Goal: Task Accomplishment & Management: Manage account settings

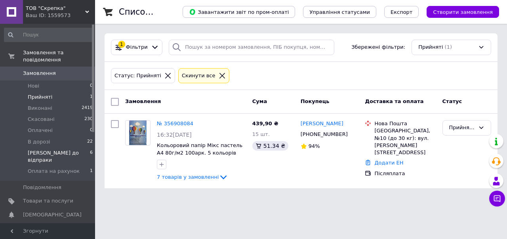
click at [55, 149] on span "[PERSON_NAME] до відпраки" at bounding box center [59, 156] width 62 height 14
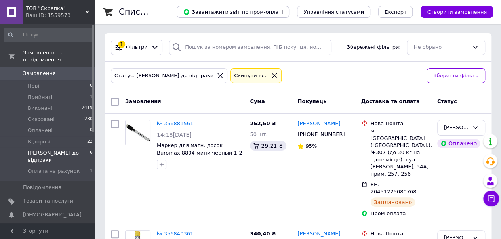
click at [115, 103] on input "checkbox" at bounding box center [115, 102] width 8 height 8
checkbox input "true"
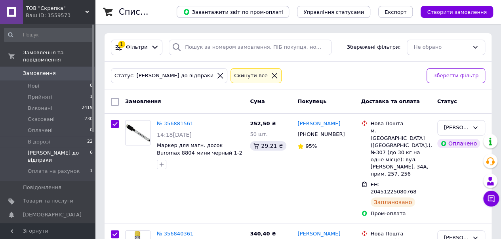
checkbox input "true"
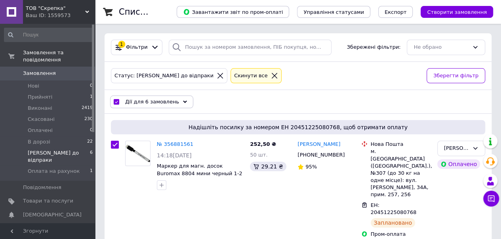
click at [149, 99] on span "Дії для 6 замовлень" at bounding box center [152, 101] width 54 height 7
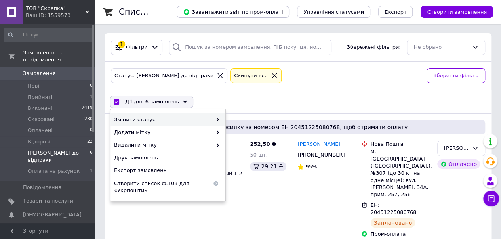
click at [156, 118] on span "Змінити статус" at bounding box center [163, 119] width 98 height 7
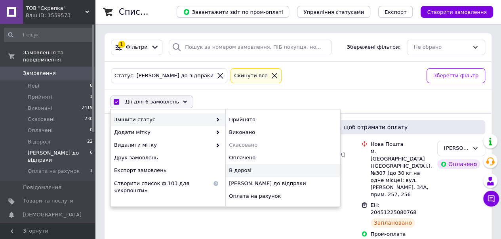
click at [242, 167] on div "В дорозі" at bounding box center [282, 170] width 115 height 13
checkbox input "false"
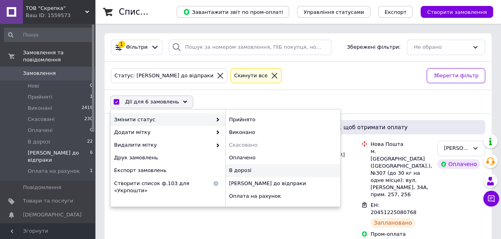
checkbox input "false"
